Goal: Information Seeking & Learning: Learn about a topic

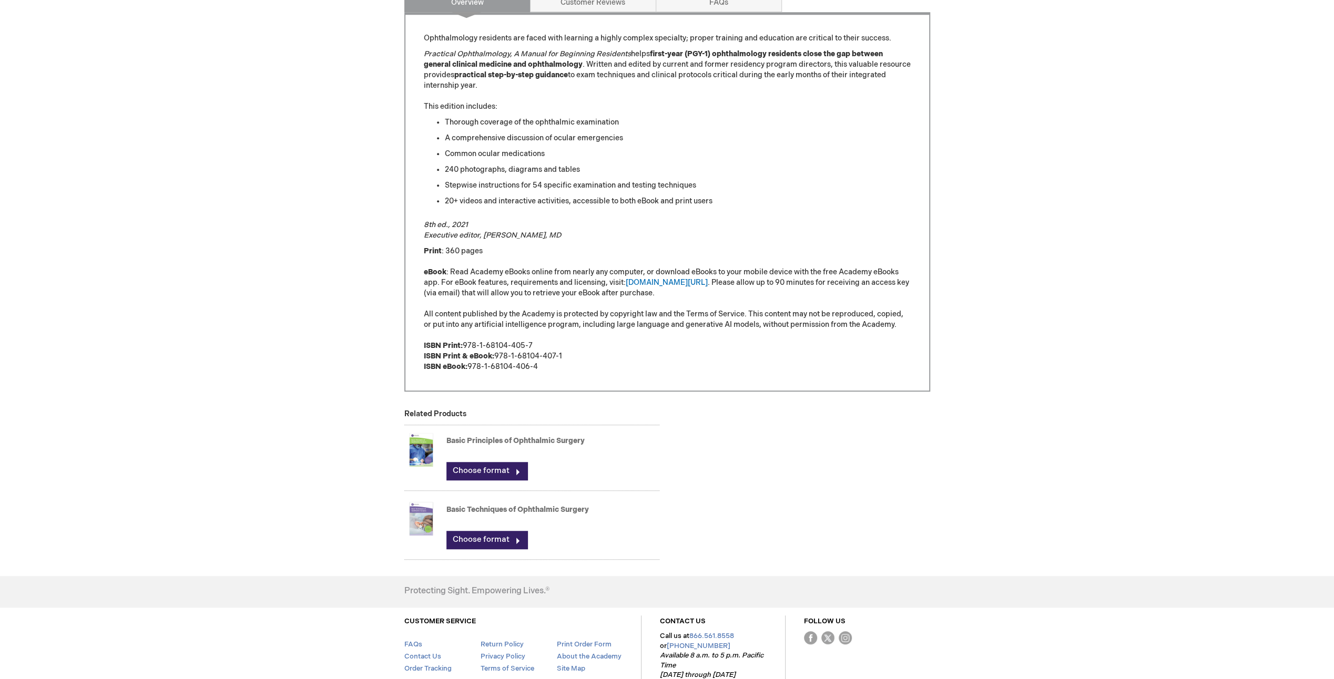
scroll to position [158, 0]
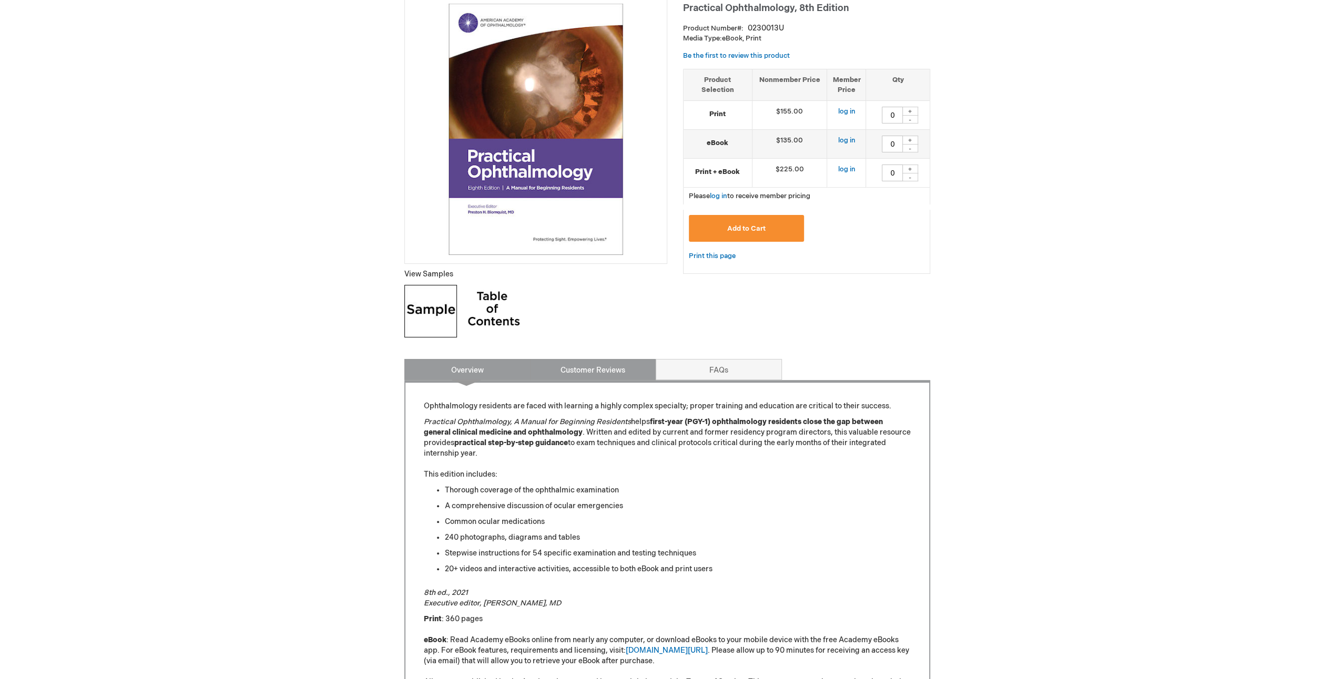
click at [640, 364] on link "Customer Reviews" at bounding box center [593, 369] width 126 height 21
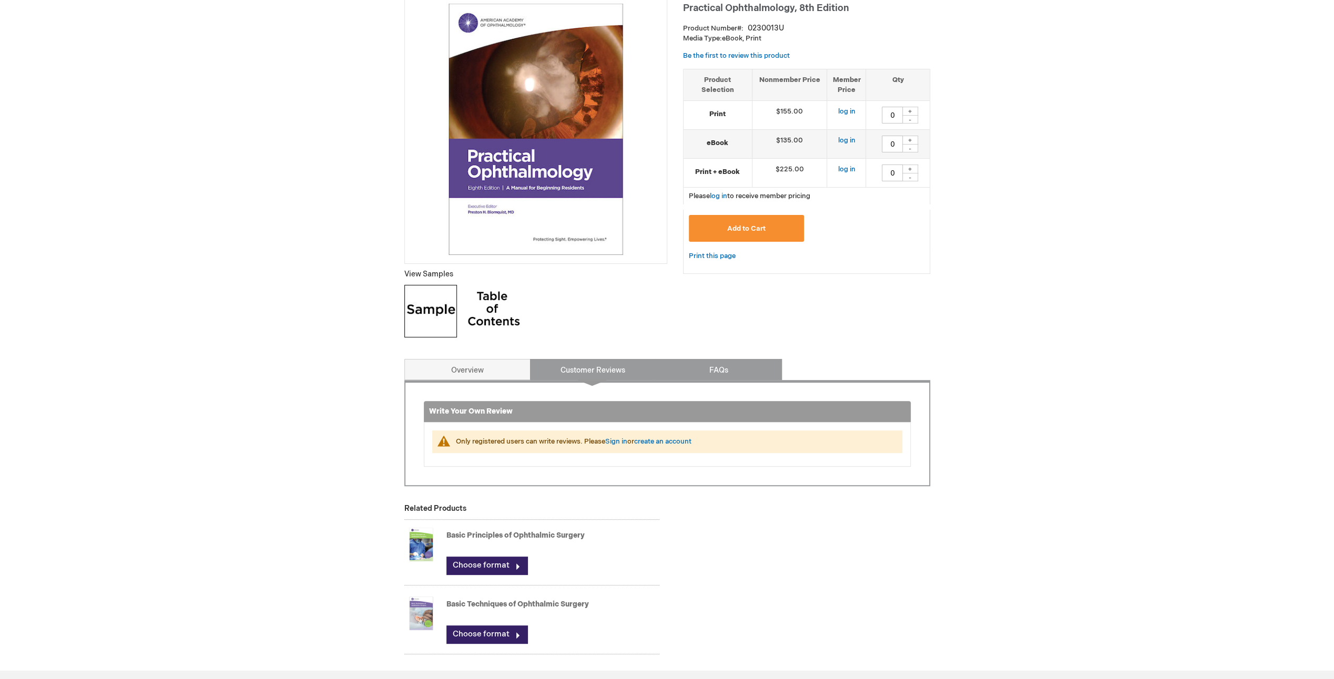
click at [700, 371] on link "FAQs" at bounding box center [719, 369] width 126 height 21
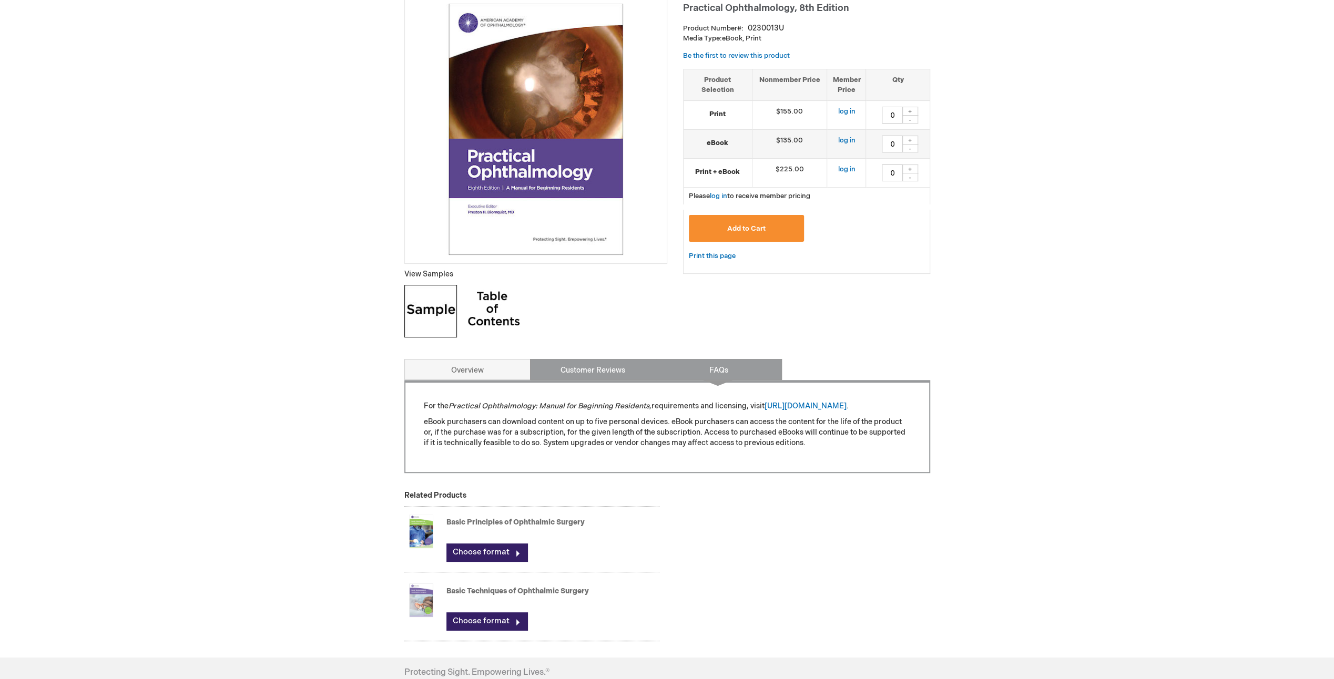
click at [538, 371] on link "Customer Reviews" at bounding box center [593, 369] width 126 height 21
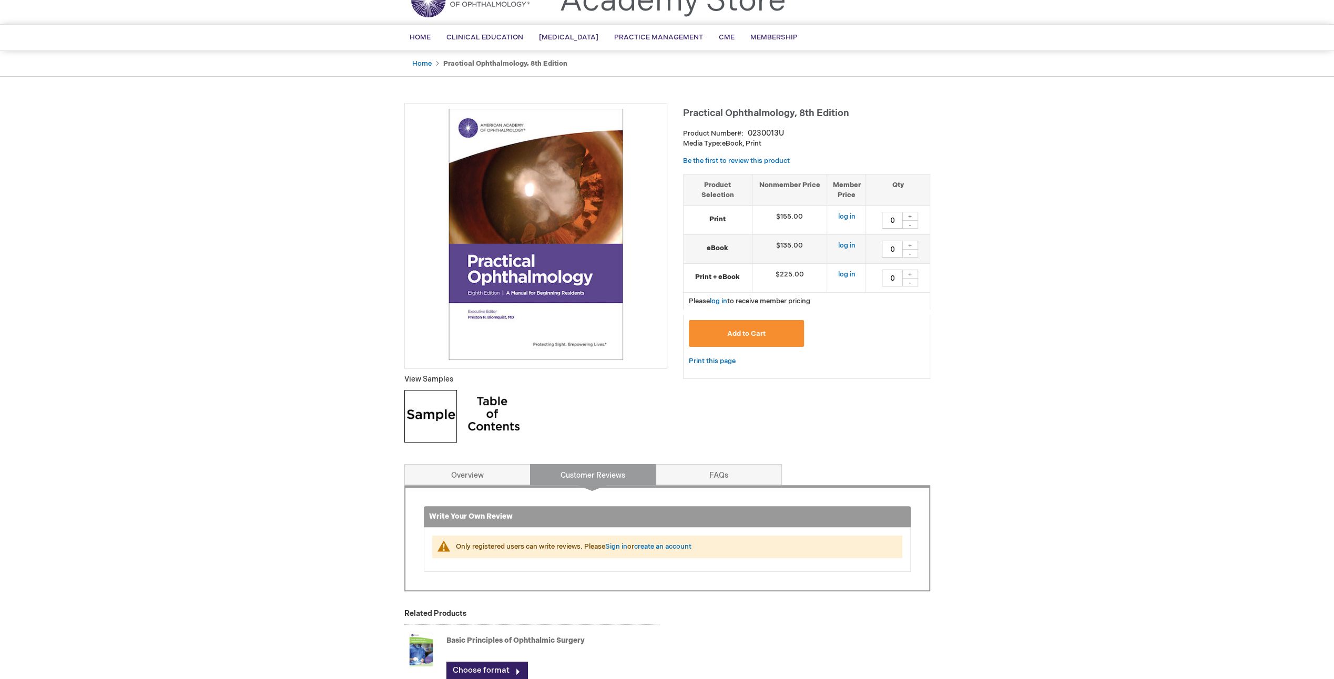
scroll to position [0, 0]
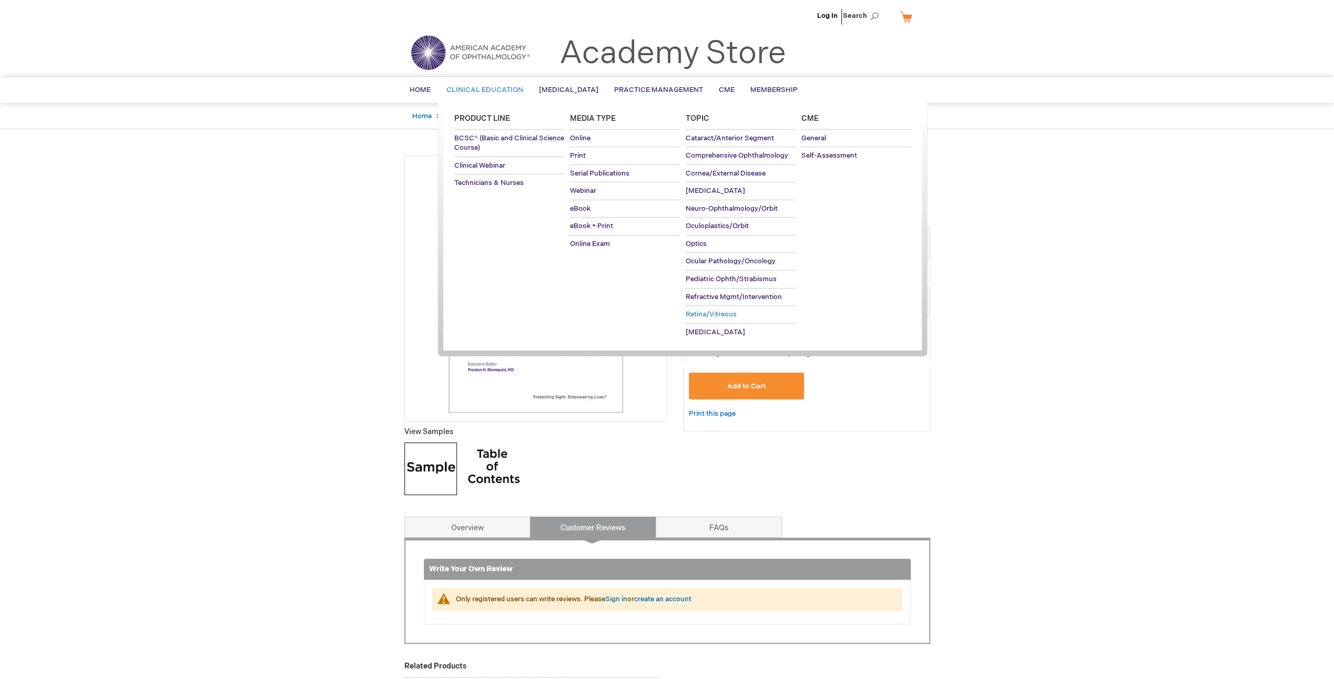
click at [708, 315] on span "Retina/Vitreous" at bounding box center [710, 314] width 51 height 8
